Goal: Complete application form

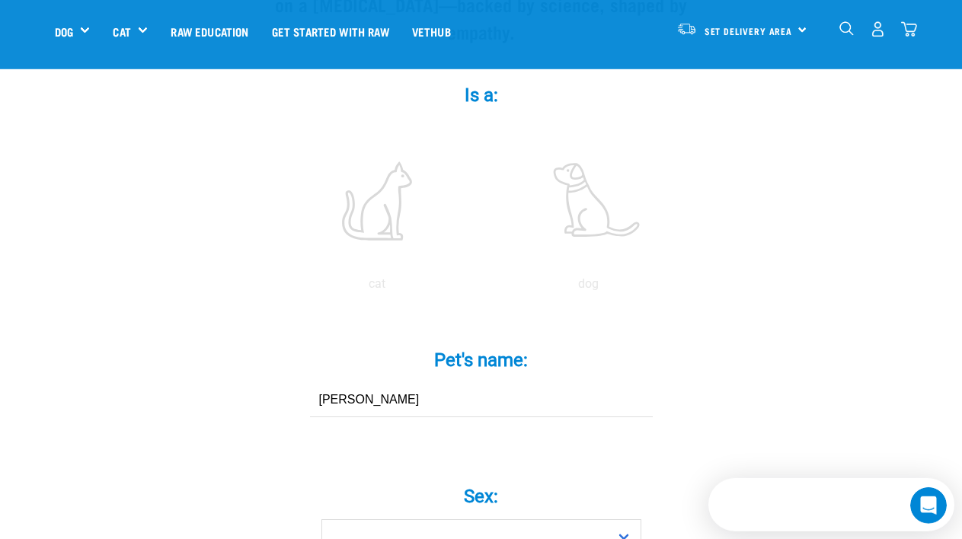
type input "[PERSON_NAME]"
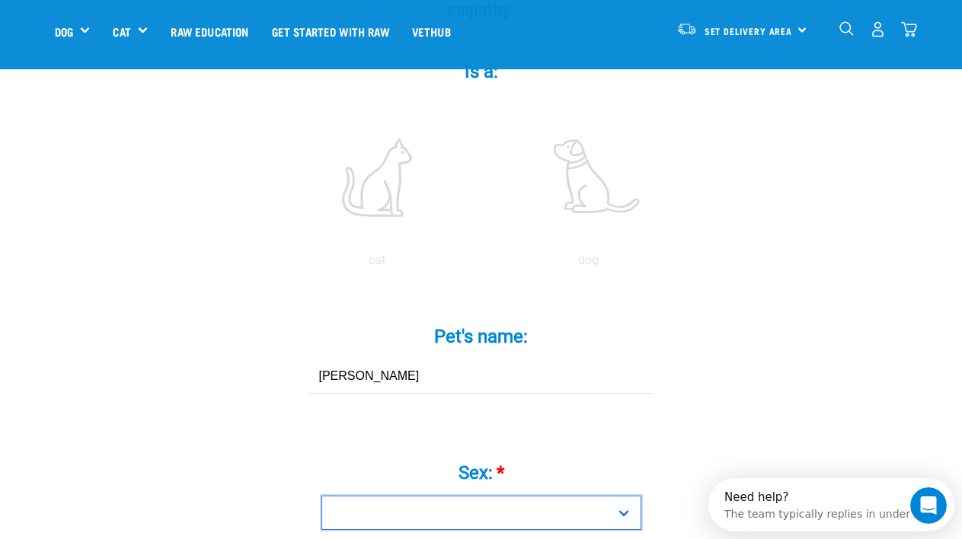
scroll to position [441, 0]
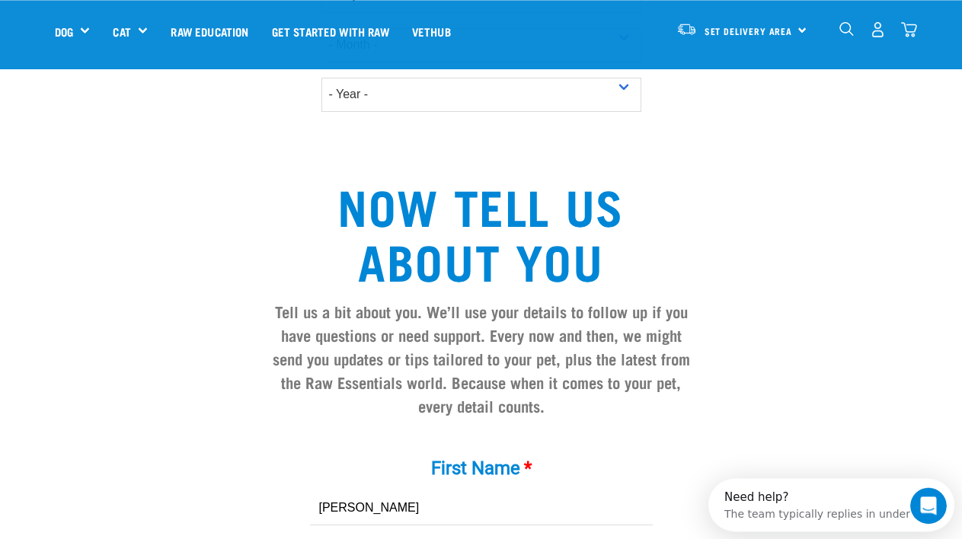
type input "[PERSON_NAME]"
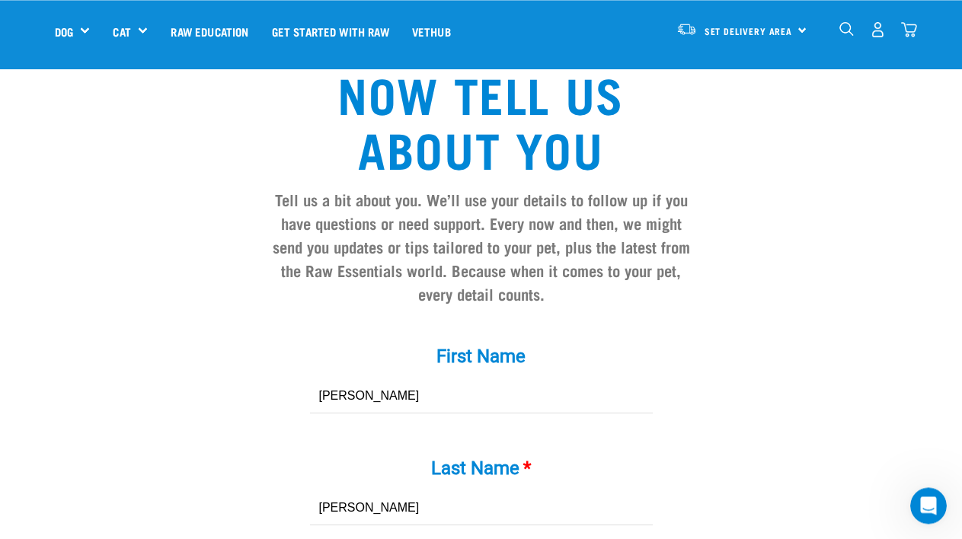
type input "[PERSON_NAME]"
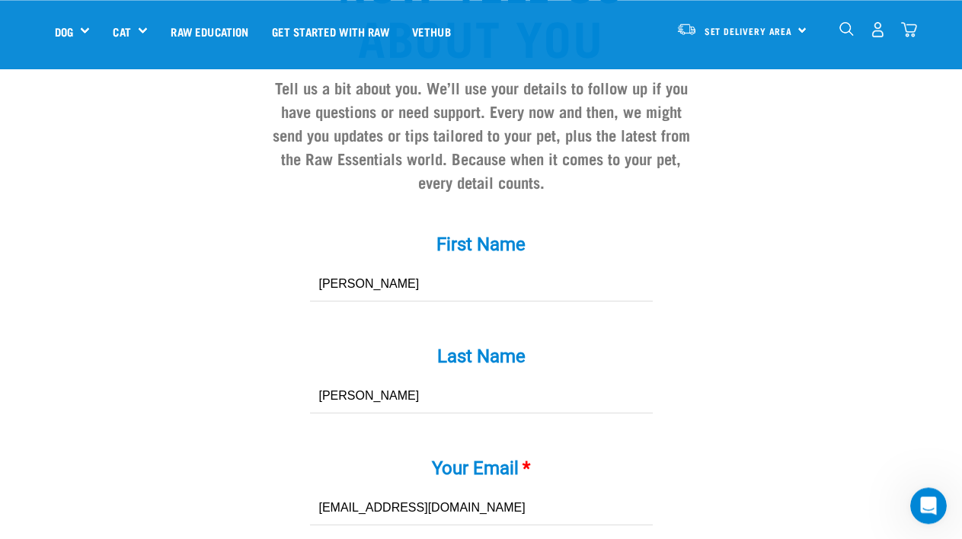
type input "[EMAIL_ADDRESS][DOMAIN_NAME]"
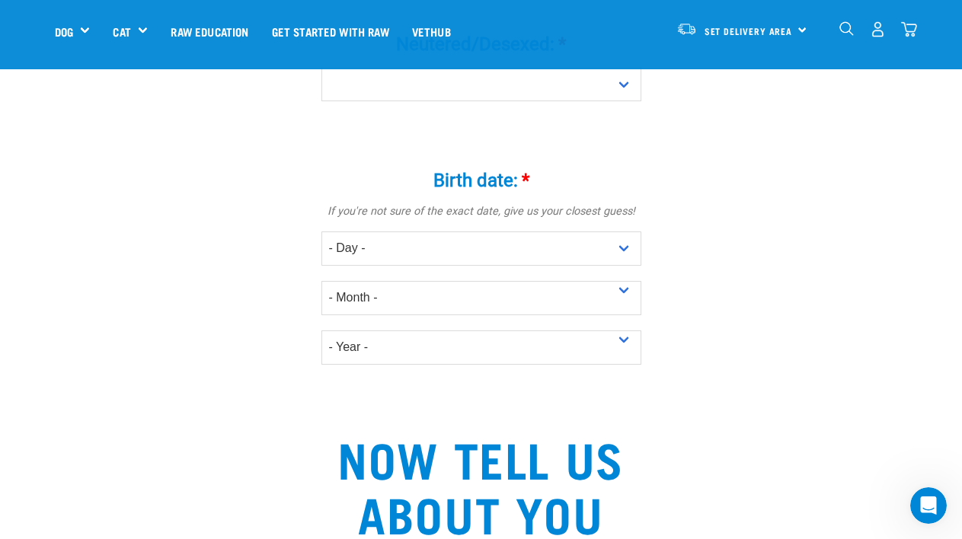
scroll to position [789, 0]
